Goal: Information Seeking & Learning: Compare options

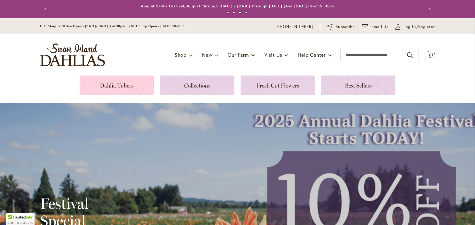
click at [113, 83] on link at bounding box center [117, 85] width 74 height 19
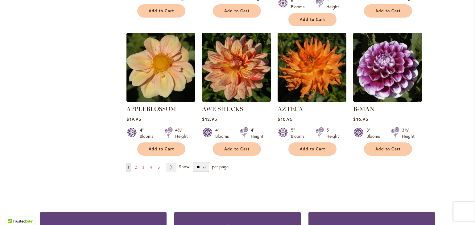
scroll to position [555, 0]
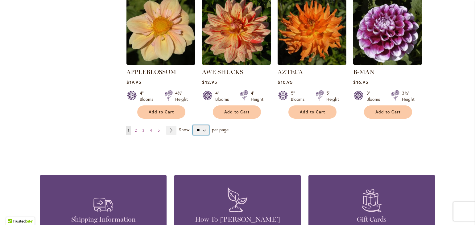
click at [202, 125] on select "** ** ** **" at bounding box center [201, 130] width 16 height 10
select select "**"
click at [193, 125] on select "** ** ** **" at bounding box center [201, 130] width 16 height 10
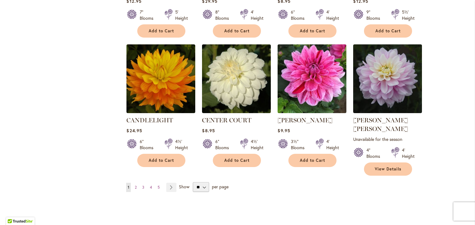
scroll to position [2103, 0]
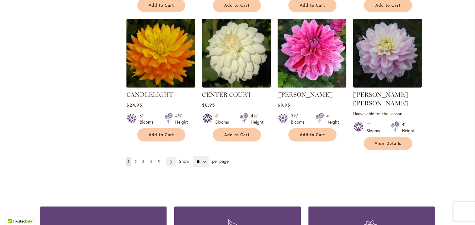
click at [135, 159] on span "2" at bounding box center [136, 161] width 2 height 5
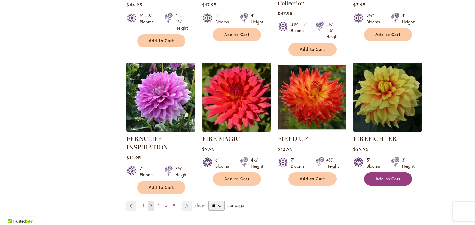
scroll to position [2134, 0]
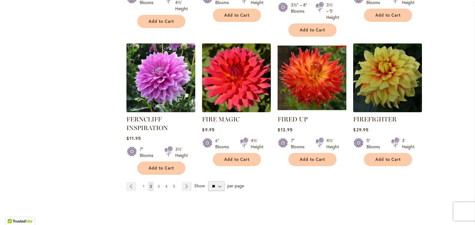
click at [158, 184] on span "3" at bounding box center [159, 186] width 2 height 5
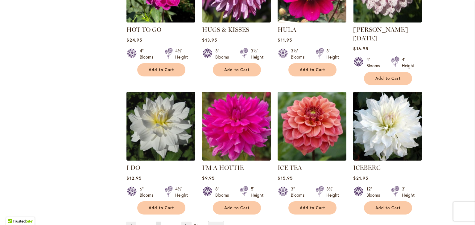
scroll to position [2103, 0]
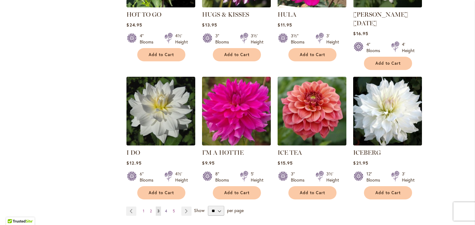
click at [165, 209] on span "4" at bounding box center [166, 211] width 2 height 5
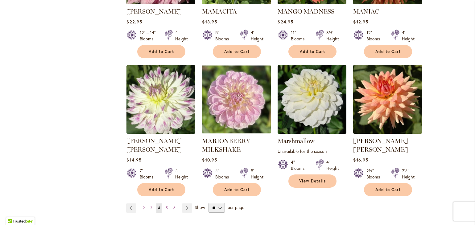
scroll to position [2103, 0]
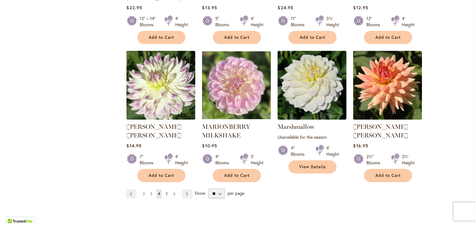
click at [164, 189] on link "Page 5" at bounding box center [166, 193] width 5 height 9
click at [166, 191] on span "5" at bounding box center [167, 193] width 2 height 5
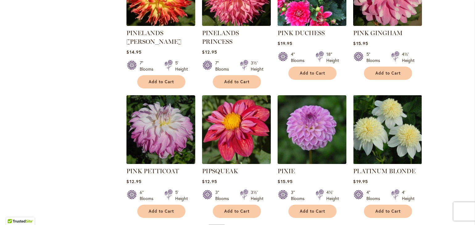
scroll to position [2072, 0]
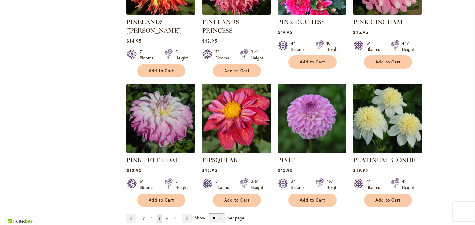
click at [166, 216] on span "6" at bounding box center [167, 218] width 2 height 5
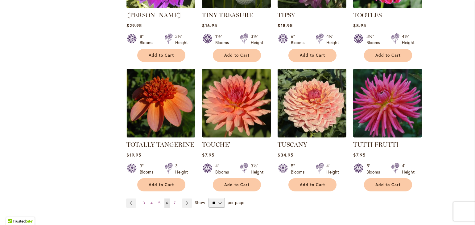
scroll to position [2072, 0]
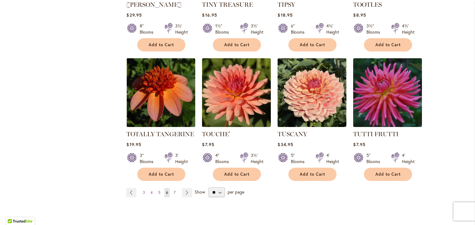
click at [174, 190] on span "7" at bounding box center [175, 192] width 2 height 5
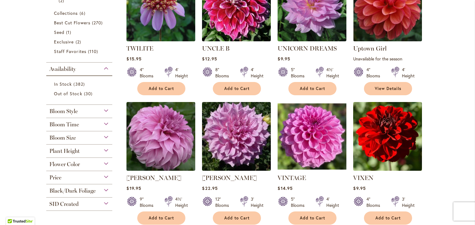
scroll to position [192, 0]
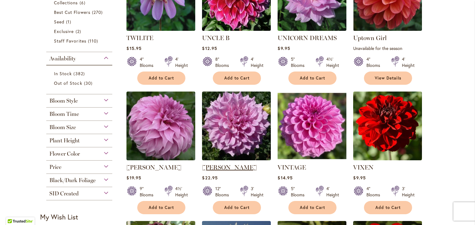
click at [234, 167] on link "VERA SEYFANG" at bounding box center [229, 167] width 55 height 7
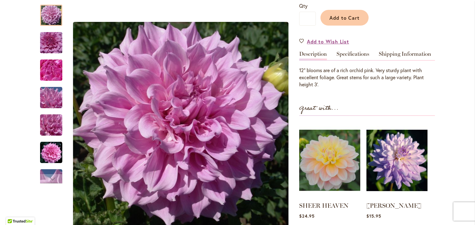
scroll to position [92, 0]
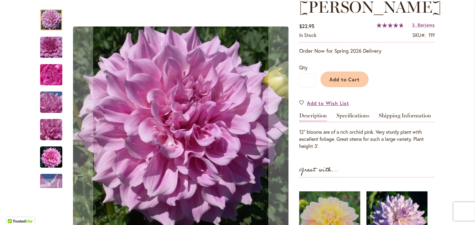
click at [53, 155] on img "Vera Seyfang" at bounding box center [51, 157] width 22 height 22
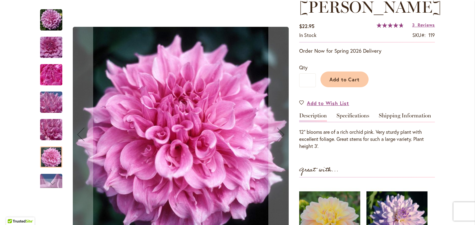
click at [49, 178] on img "Vera Seyfang" at bounding box center [51, 184] width 44 height 33
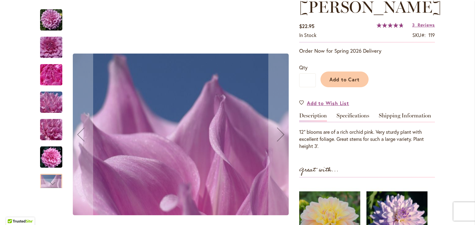
click at [49, 133] on img "Vera Seyfang" at bounding box center [51, 129] width 44 height 33
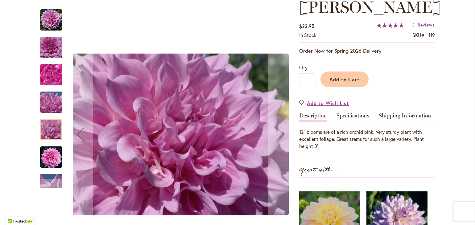
click at [52, 113] on div "Vera Seyfang" at bounding box center [54, 126] width 28 height 27
drag, startPoint x: 59, startPoint y: 77, endPoint x: 59, endPoint y: 70, distance: 7.4
click at [59, 77] on img "Vera Seyfang" at bounding box center [51, 74] width 44 height 33
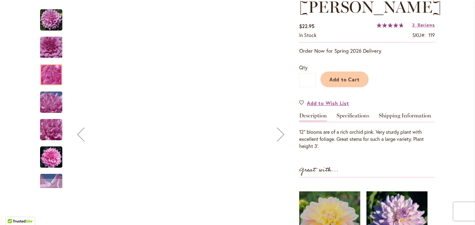
click at [58, 56] on img "Vera Seyfang" at bounding box center [51, 48] width 44 height 30
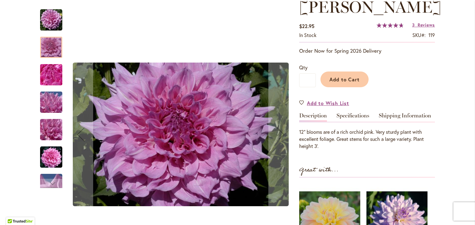
click at [55, 25] on img "Vera Seyfang" at bounding box center [51, 20] width 22 height 22
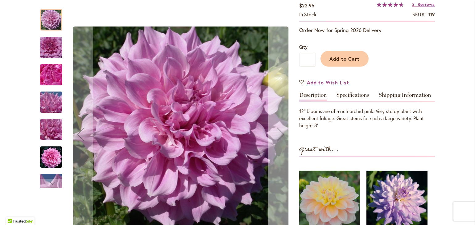
scroll to position [123, 0]
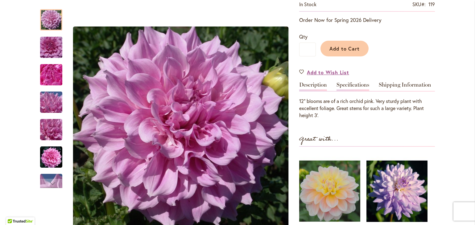
click at [355, 82] on link "Specifications" at bounding box center [352, 86] width 33 height 9
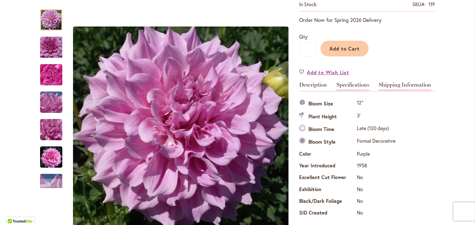
click at [390, 88] on link "Shipping Information" at bounding box center [404, 86] width 52 height 9
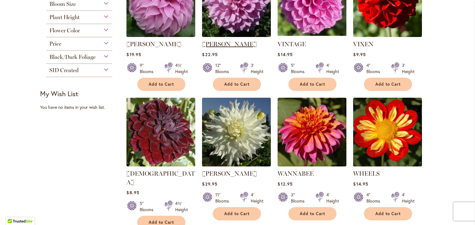
scroll to position [346, 0]
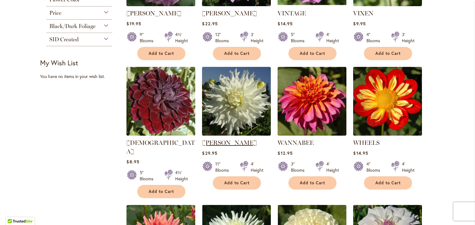
click at [230, 142] on link "WALTER HARDISTY" at bounding box center [229, 142] width 55 height 7
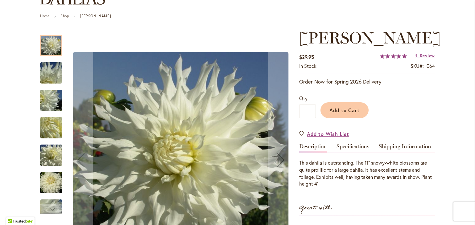
scroll to position [92, 0]
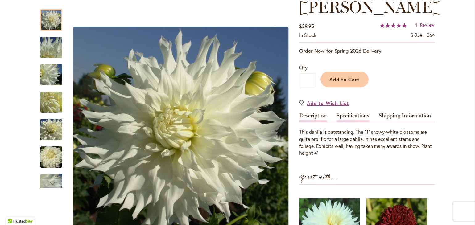
click at [355, 122] on link "Specifications" at bounding box center [352, 117] width 33 height 9
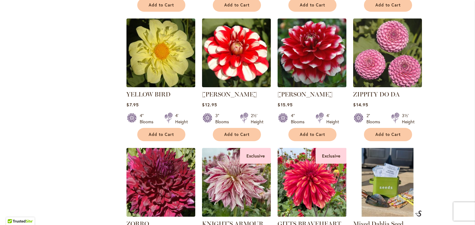
scroll to position [808, 0]
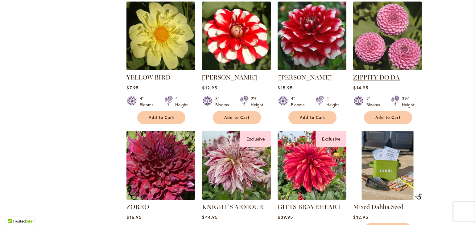
click at [375, 74] on link "ZIPPITY DO DA" at bounding box center [376, 77] width 47 height 7
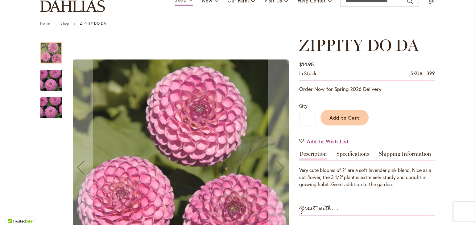
scroll to position [62, 0]
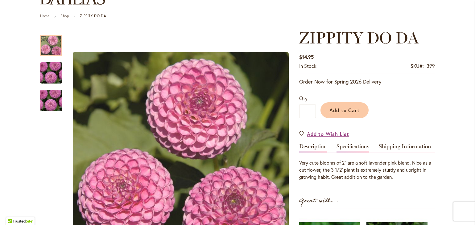
click at [347, 147] on link "Specifications" at bounding box center [352, 148] width 33 height 9
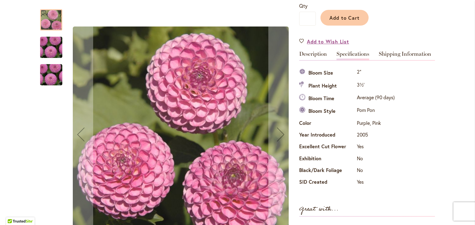
scroll to position [143, 0]
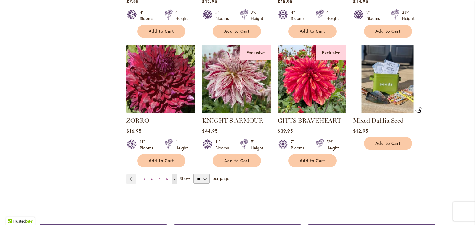
scroll to position [901, 0]
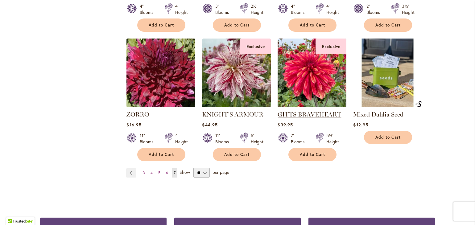
click at [309, 111] on link "GITTS BRAVEHEART" at bounding box center [308, 114] width 63 height 7
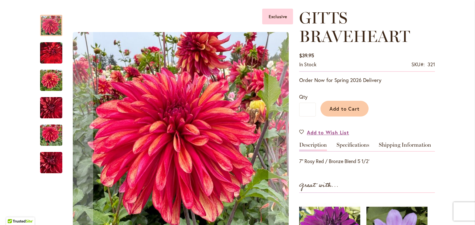
scroll to position [92, 0]
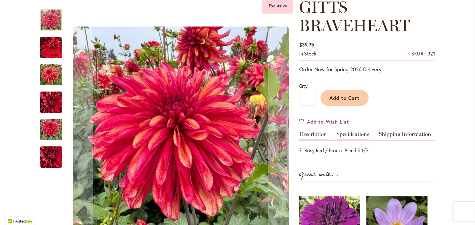
click at [342, 136] on link "Specifications" at bounding box center [352, 135] width 33 height 9
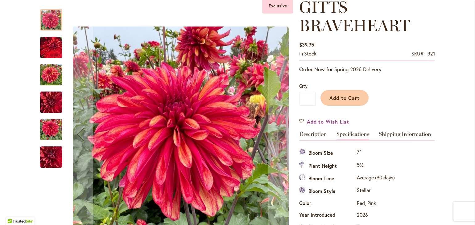
scroll to position [223, 0]
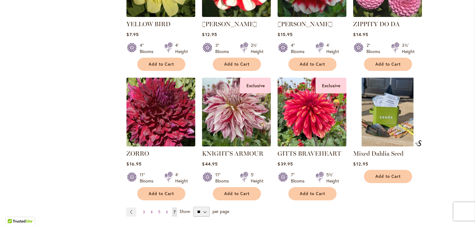
scroll to position [870, 0]
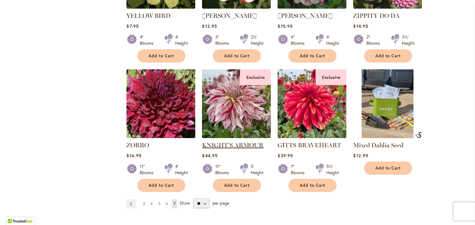
click at [228, 141] on link "KNIGHT'S ARMOUR" at bounding box center [232, 144] width 61 height 7
